Goal: Task Accomplishment & Management: Use online tool/utility

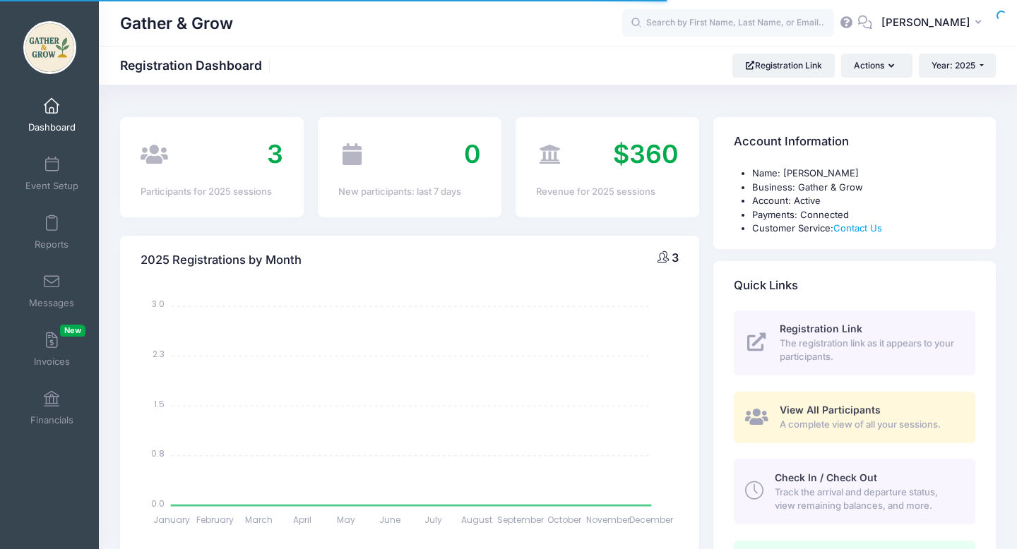
select select
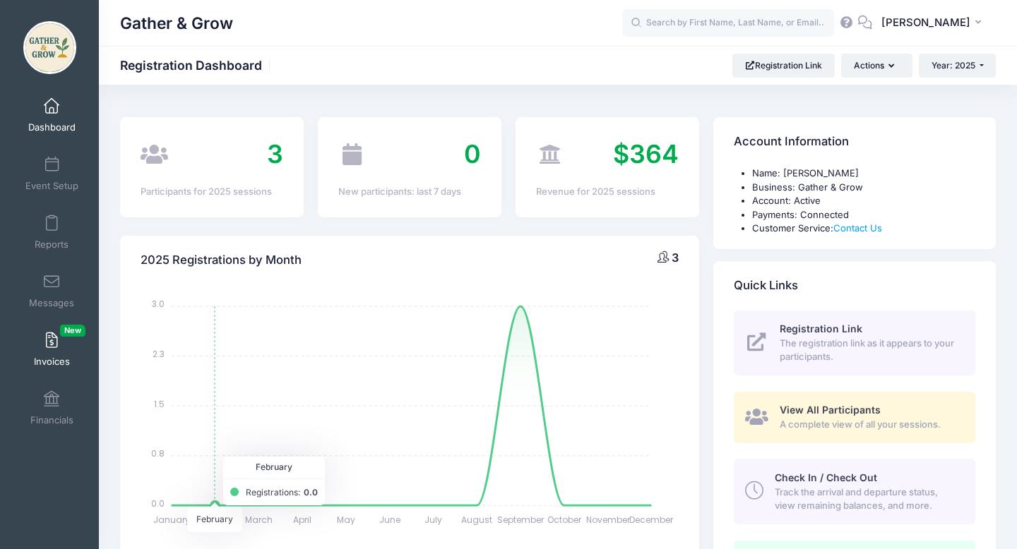
click at [49, 349] on link "Invoices New" at bounding box center [51, 349] width 67 height 49
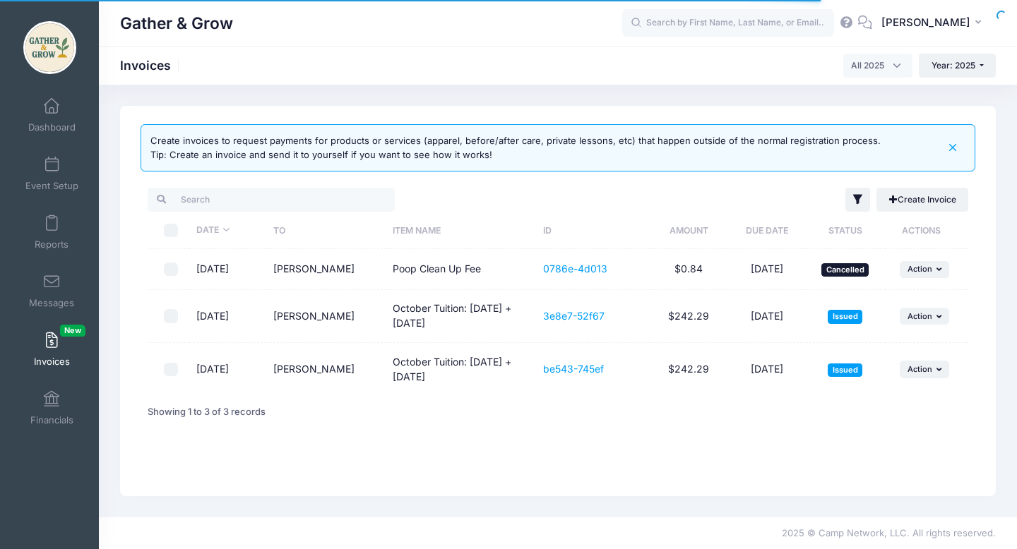
select select
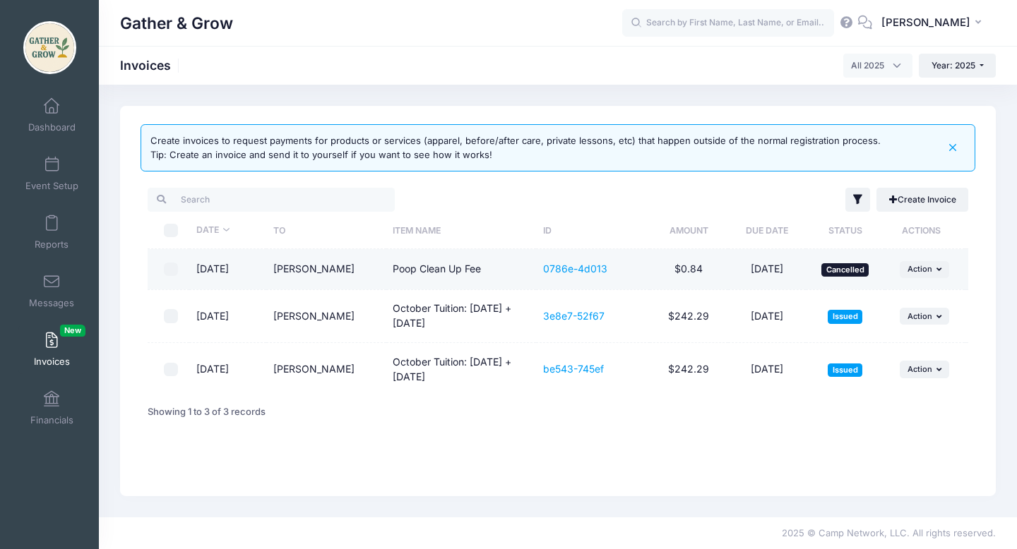
click at [173, 272] on input "checkbox" at bounding box center [171, 270] width 14 height 14
click at [933, 267] on button "... Action" at bounding box center [924, 269] width 49 height 17
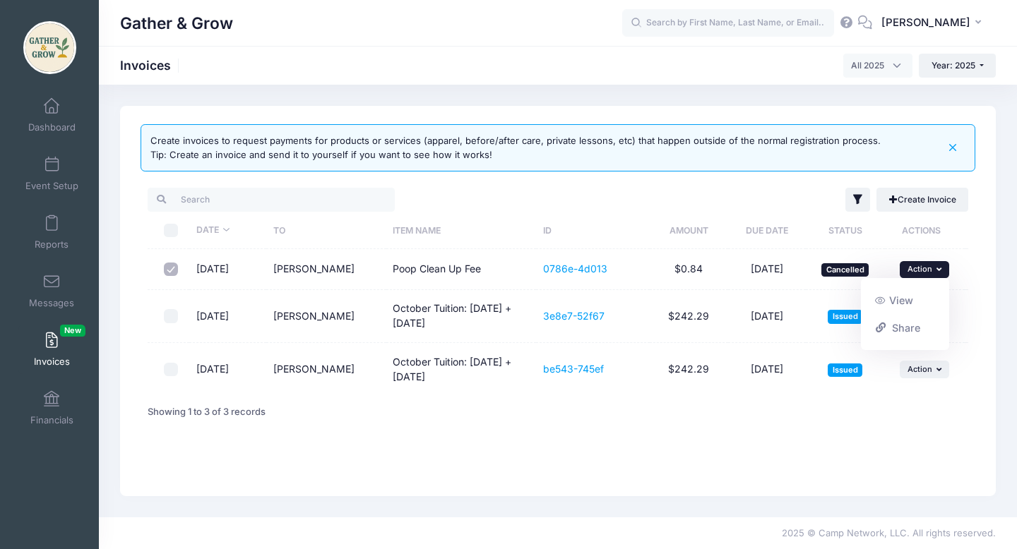
click at [813, 475] on div "Create invoices to request payments for products or services (apparel, before/a…" at bounding box center [558, 301] width 876 height 391
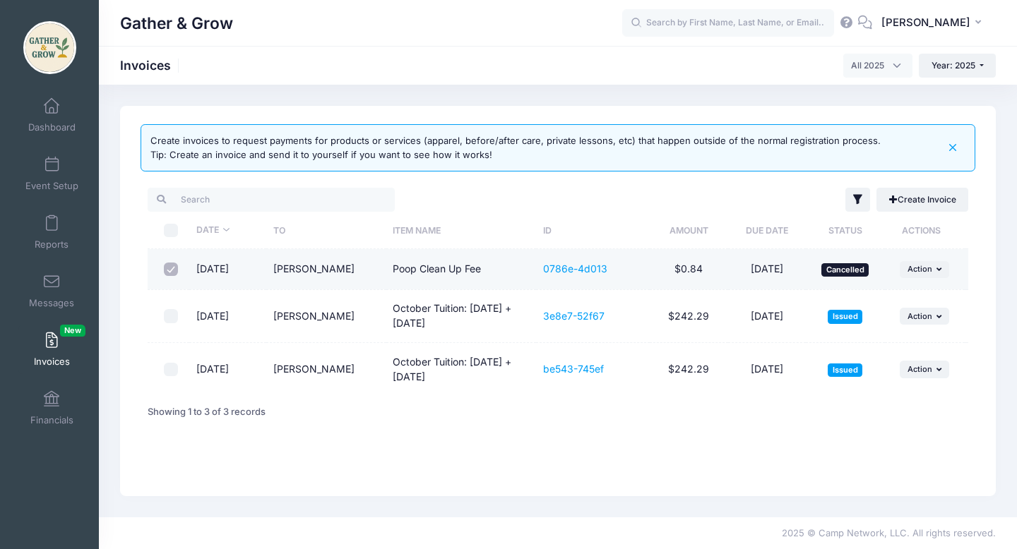
click at [172, 271] on input "checkbox" at bounding box center [171, 270] width 14 height 14
checkbox input "false"
